Goal: Check status: Check status

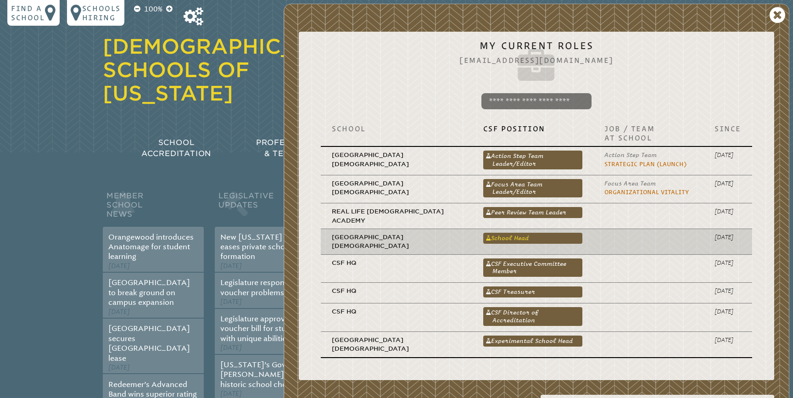
click at [498, 233] on link "School Head" at bounding box center [532, 238] width 99 height 11
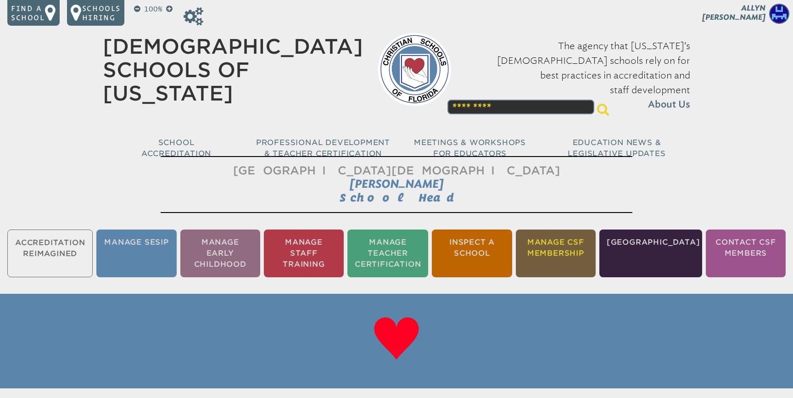
click at [580, 247] on li "Manage CSF Membership" at bounding box center [556, 254] width 80 height 48
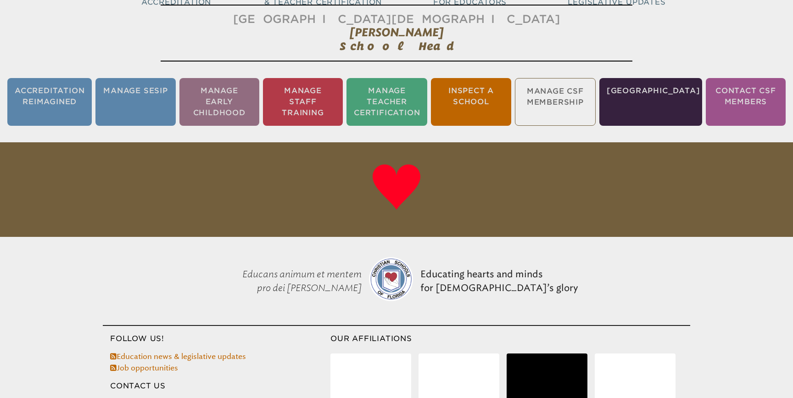
scroll to position [152, 0]
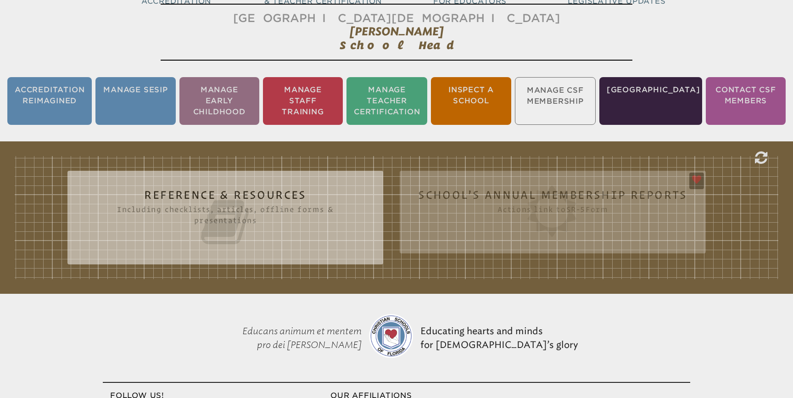
click at [586, 280] on div "Reference & Resources Including checklists, articles, offline forms & presentat…" at bounding box center [396, 217] width 793 height 152
click at [575, 91] on ul "Accreditation Reimagined Manage SESIP Manage Early Childhood Manage Staff Train…" at bounding box center [396, 100] width 793 height 51
click at [714, 202] on div "Reference & Resources Including checklists, articles, offline forms & presentat…" at bounding box center [397, 217] width 764 height 123
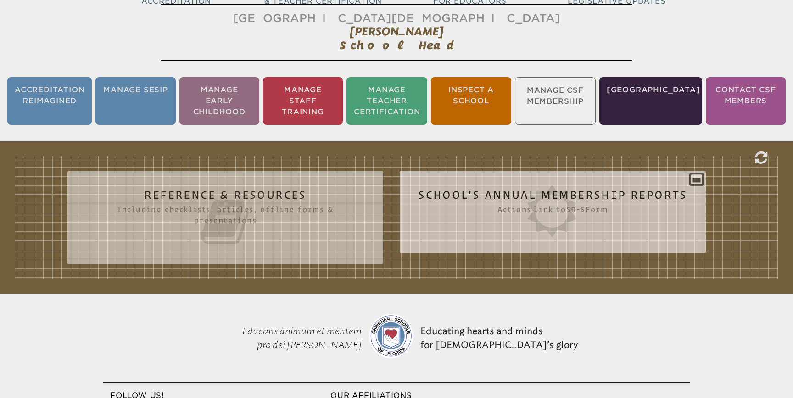
click at [546, 188] on icon at bounding box center [552, 210] width 269 height 51
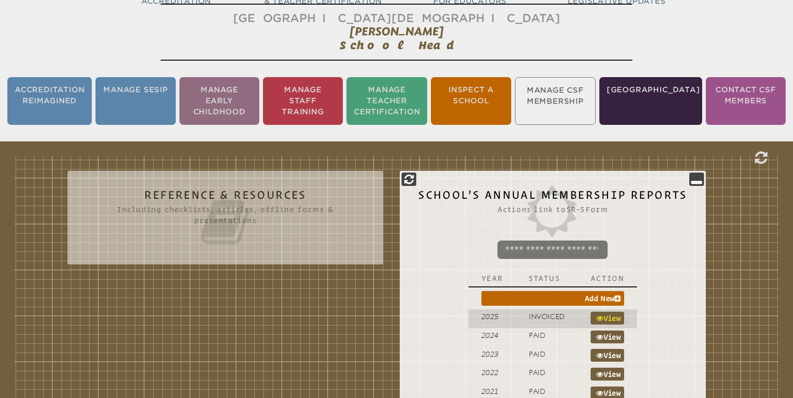
click at [613, 319] on link "View" at bounding box center [608, 318] width 34 height 13
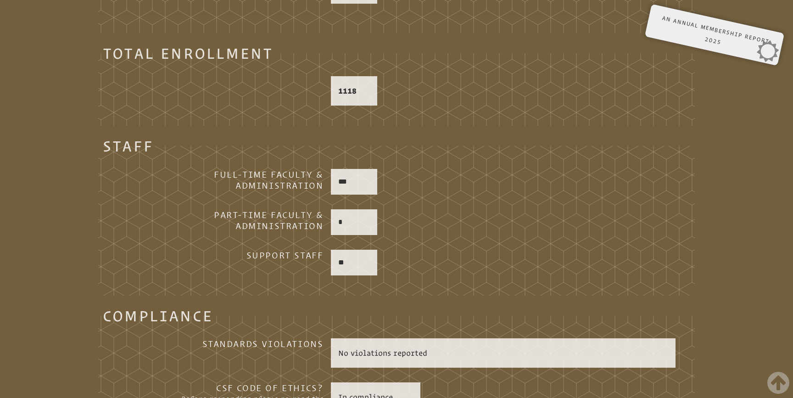
scroll to position [1114, 0]
